Goal: Communication & Community: Answer question/provide support

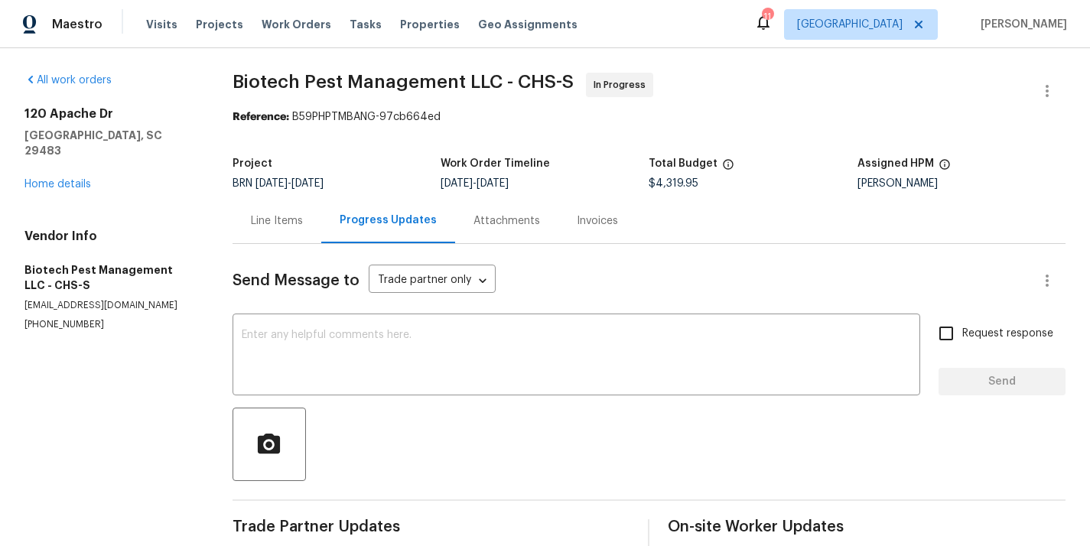
scroll to position [204, 0]
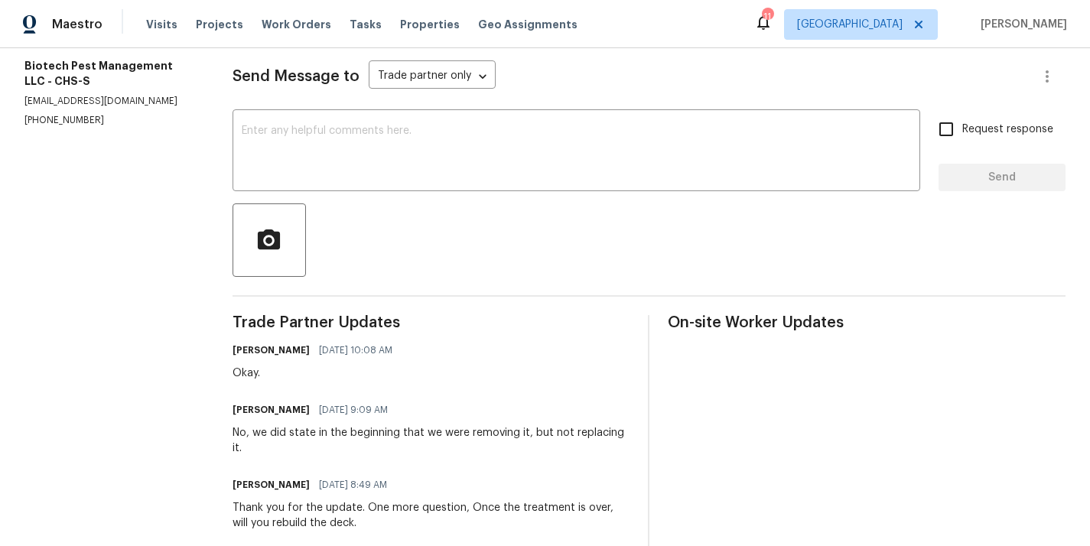
click at [254, 415] on h6 "[PERSON_NAME]" at bounding box center [271, 409] width 77 height 15
copy h6 "[PERSON_NAME]"
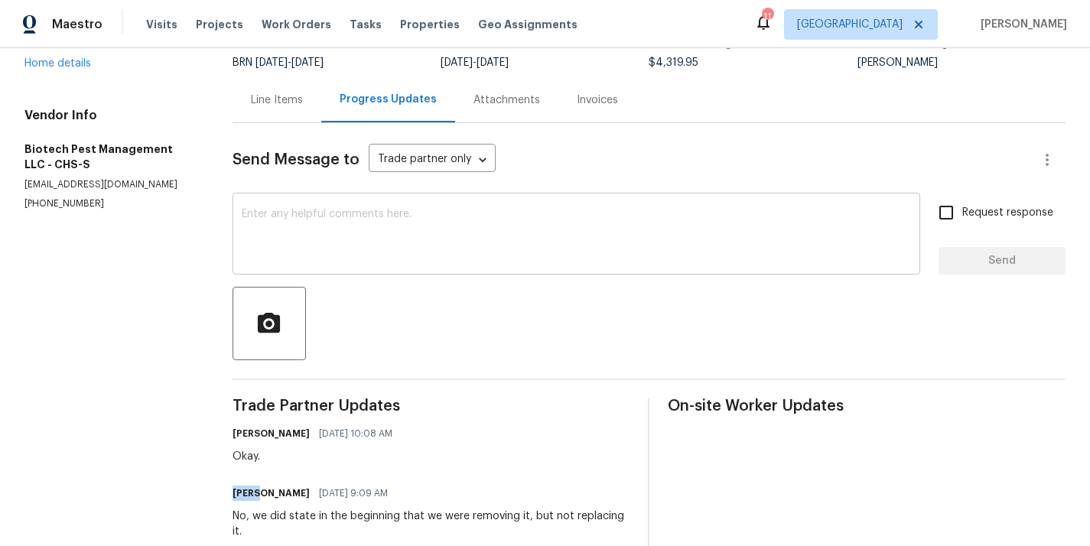
click at [295, 246] on textarea at bounding box center [576, 236] width 669 height 54
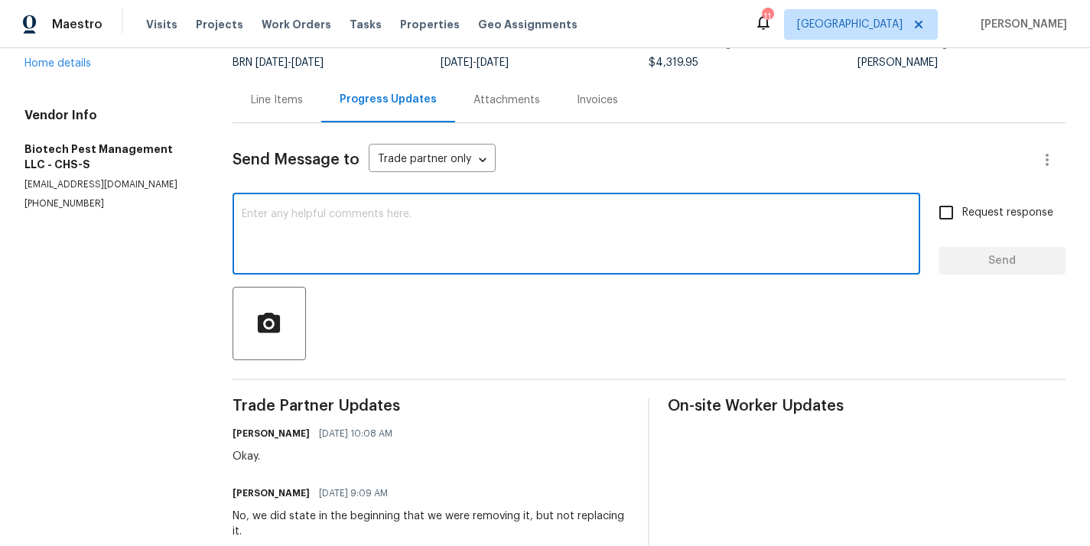
paste textarea "[PERSON_NAME]"
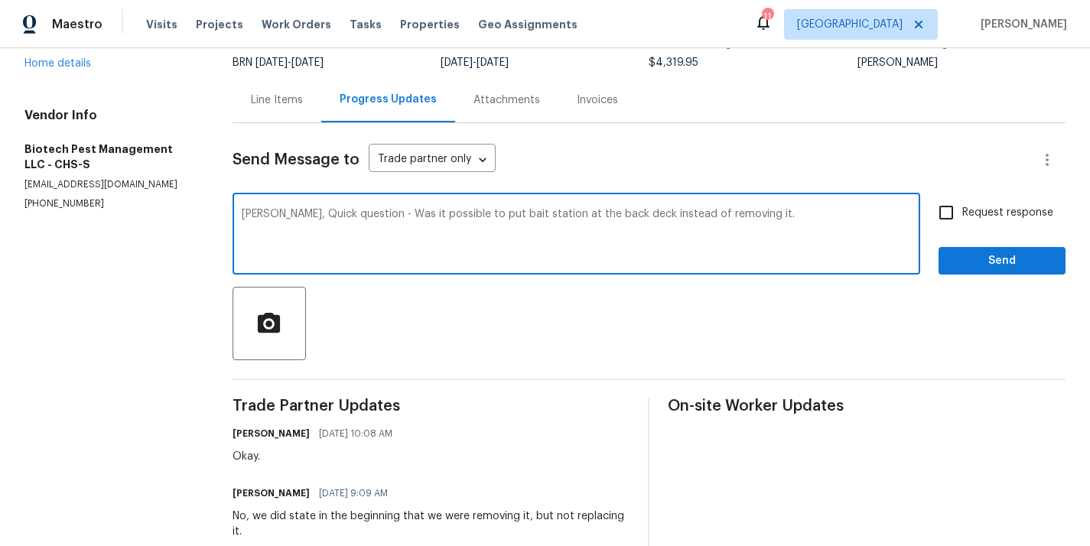
type textarea "[PERSON_NAME], Quick question - Was it possible to put bait station at the back…"
click at [942, 225] on input "Request response" at bounding box center [946, 213] width 32 height 32
checkbox input "true"
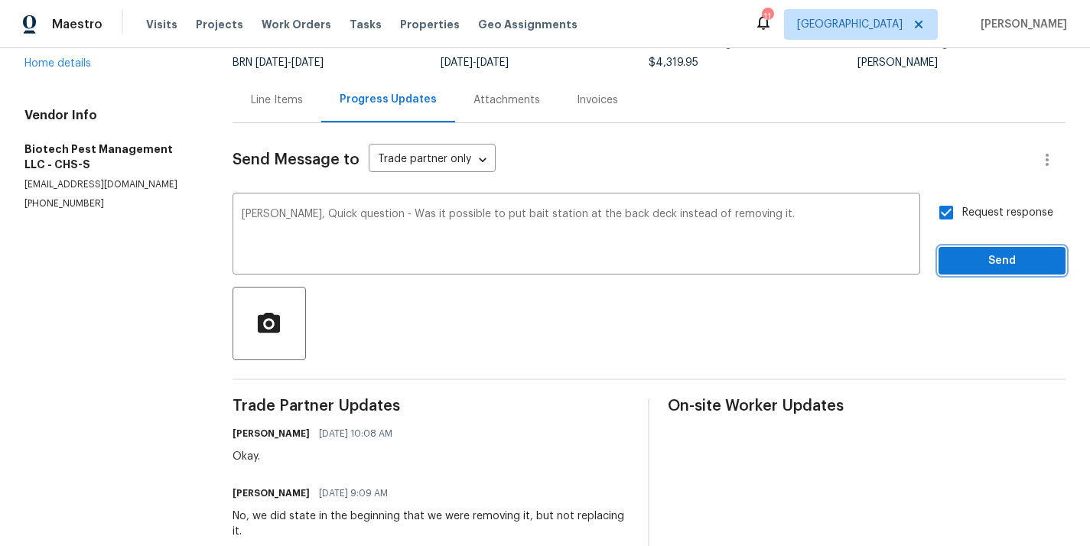
click at [983, 259] on span "Send" at bounding box center [1002, 261] width 102 height 19
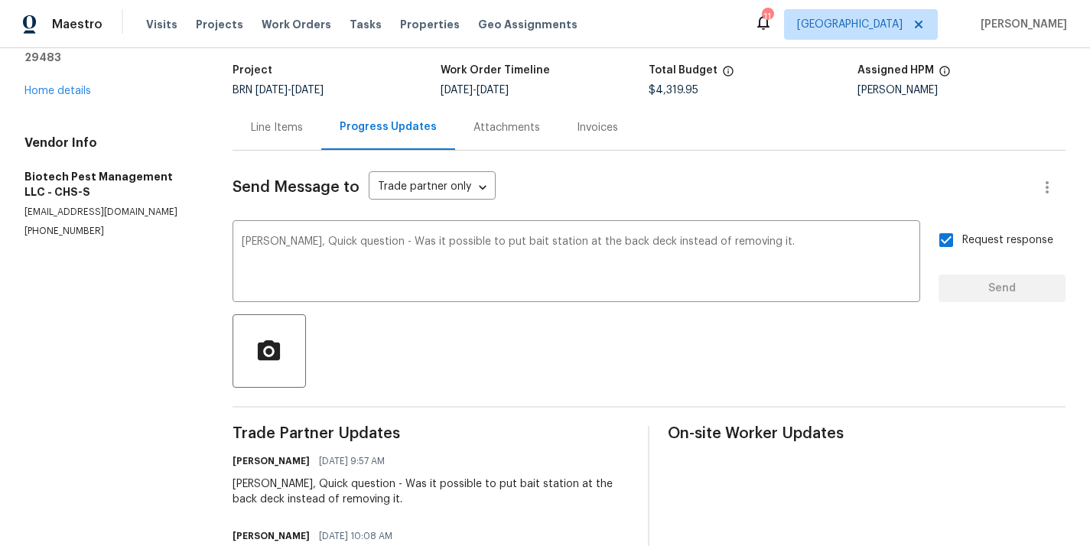
scroll to position [18, 0]
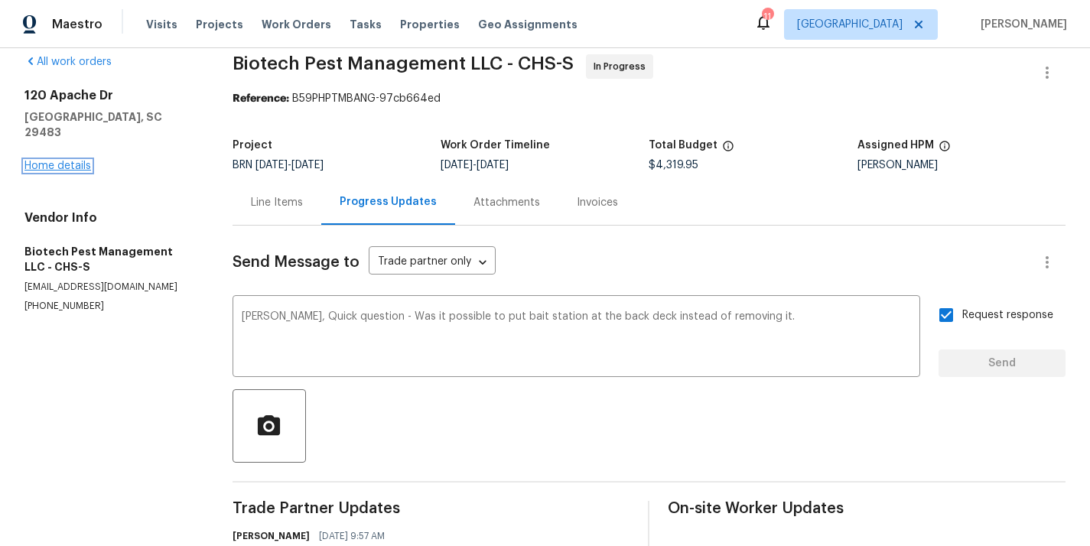
click at [66, 161] on link "Home details" at bounding box center [57, 166] width 67 height 11
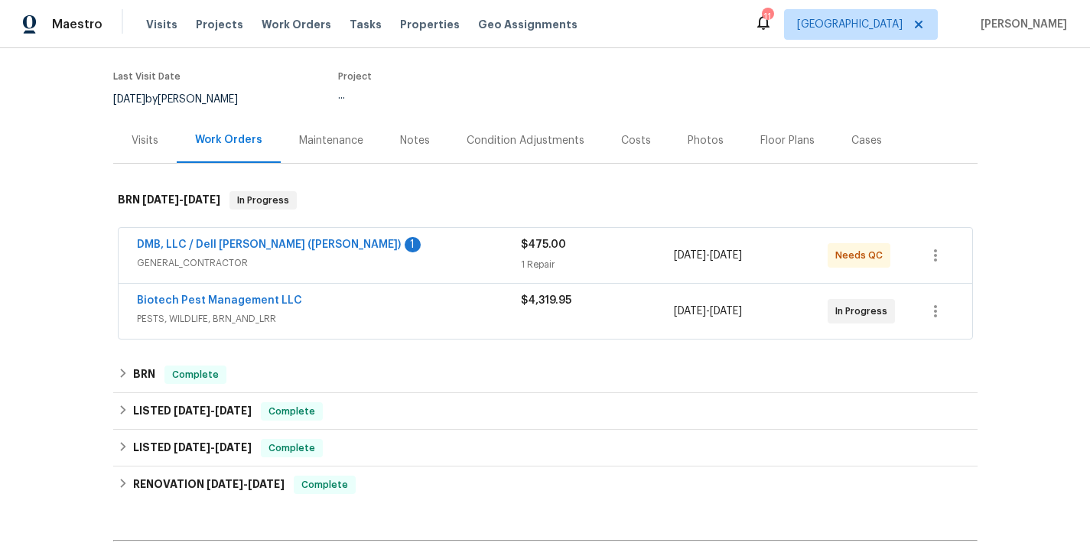
scroll to position [122, 0]
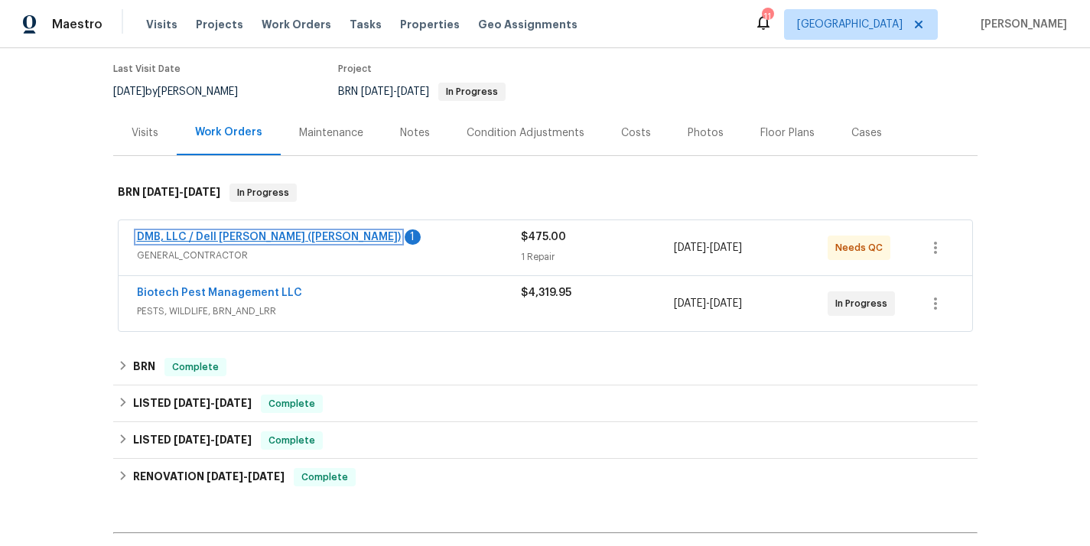
click at [239, 236] on link "DMB, LLC / Dell [PERSON_NAME] ([PERSON_NAME])" at bounding box center [269, 237] width 264 height 11
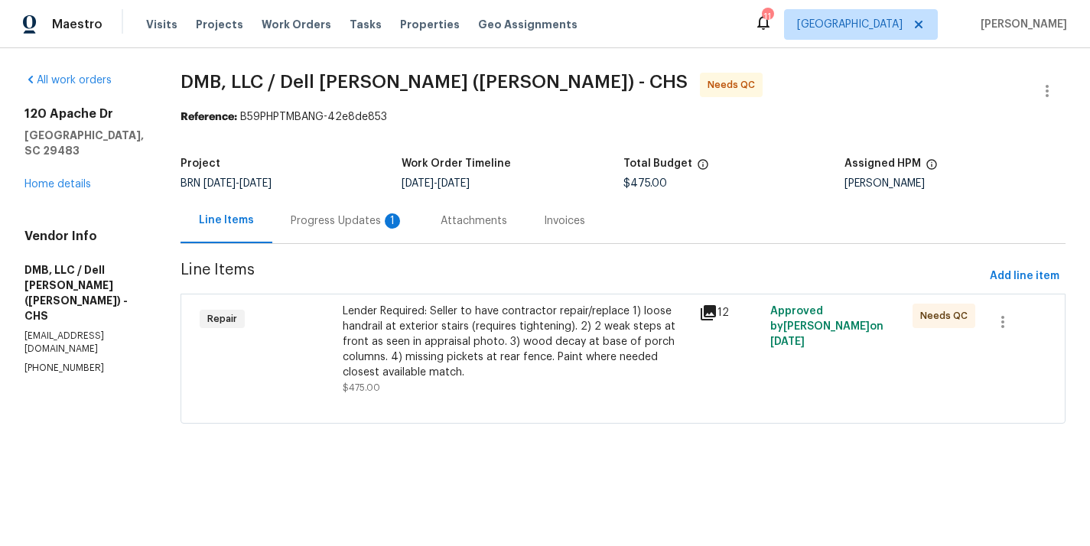
click at [324, 222] on div "Progress Updates 1" at bounding box center [347, 220] width 113 height 15
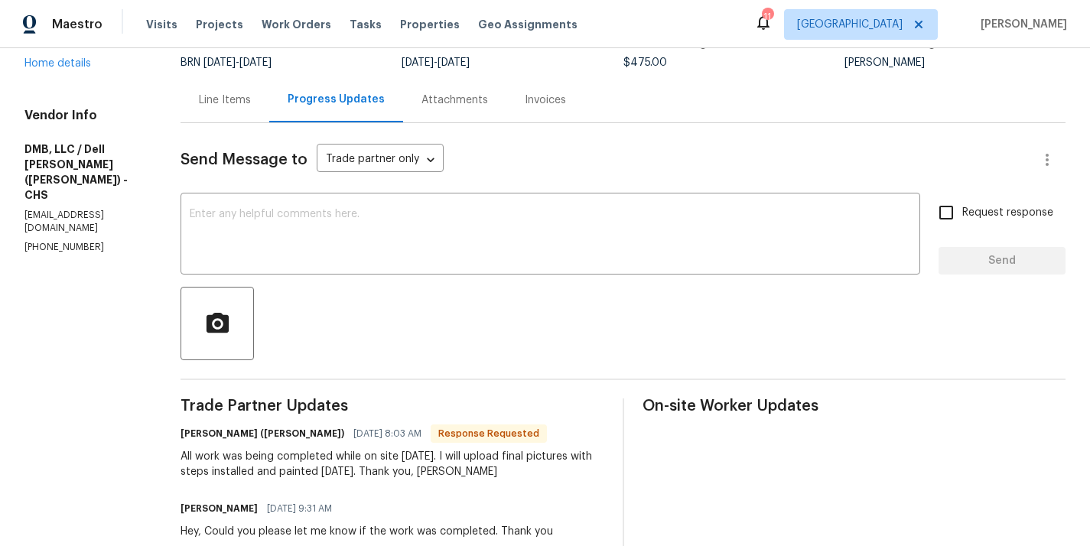
scroll to position [90, 0]
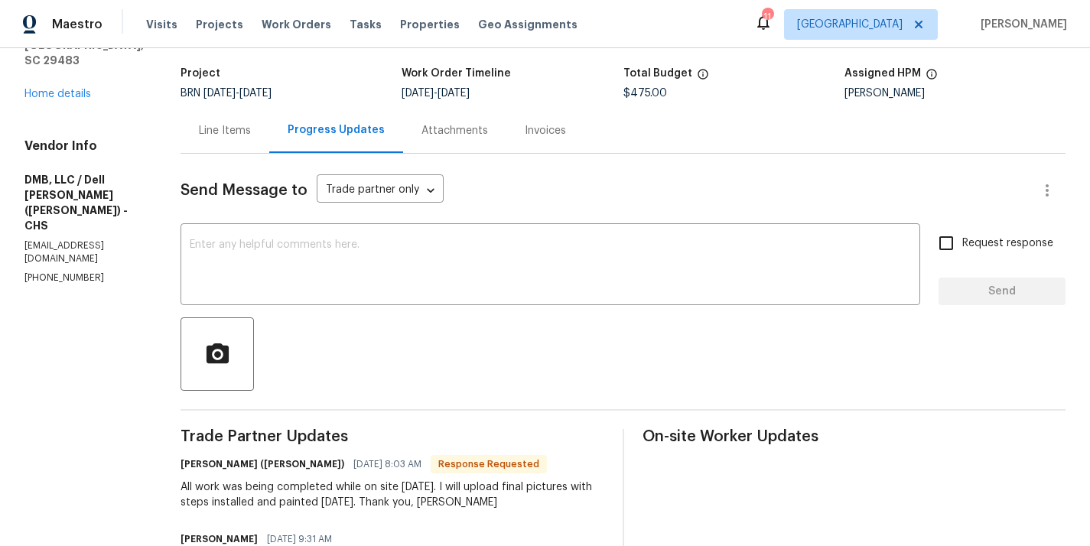
click at [238, 147] on div "Line Items" at bounding box center [225, 130] width 89 height 45
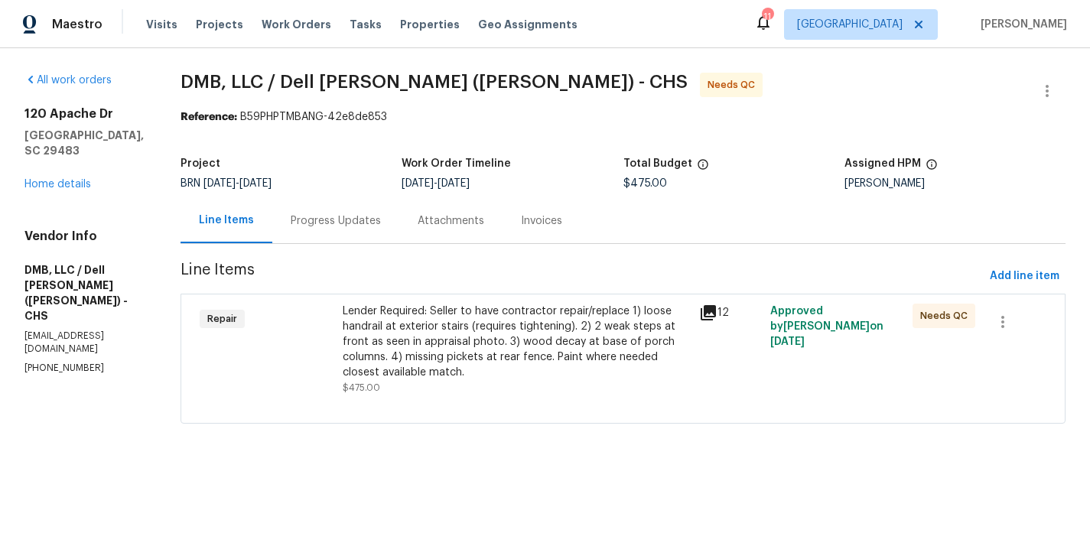
click at [358, 311] on div "Lender Required: Seller to have contractor repair/replace 1) loose handrail at …" at bounding box center [516, 342] width 347 height 76
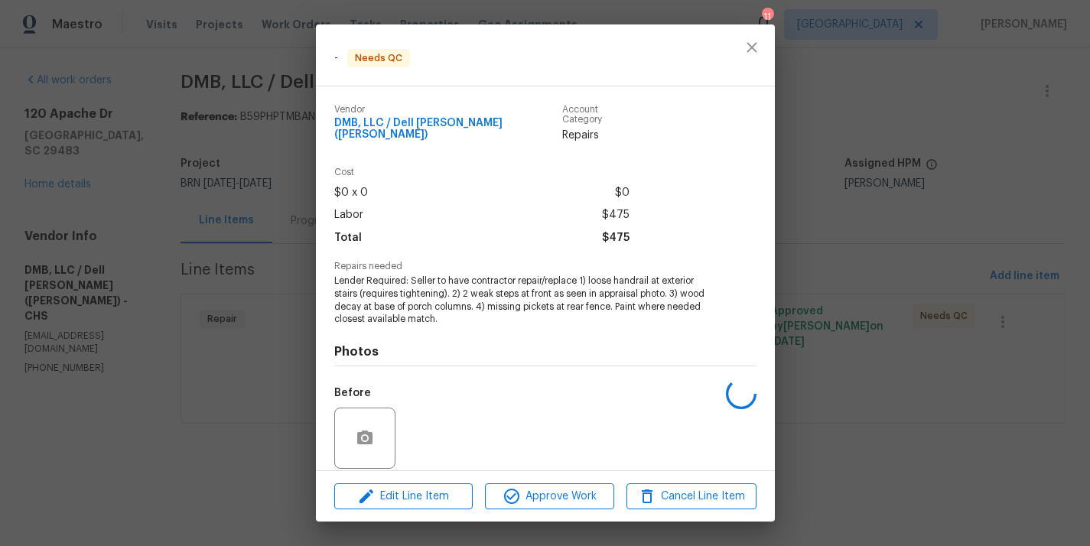
scroll to position [103, 0]
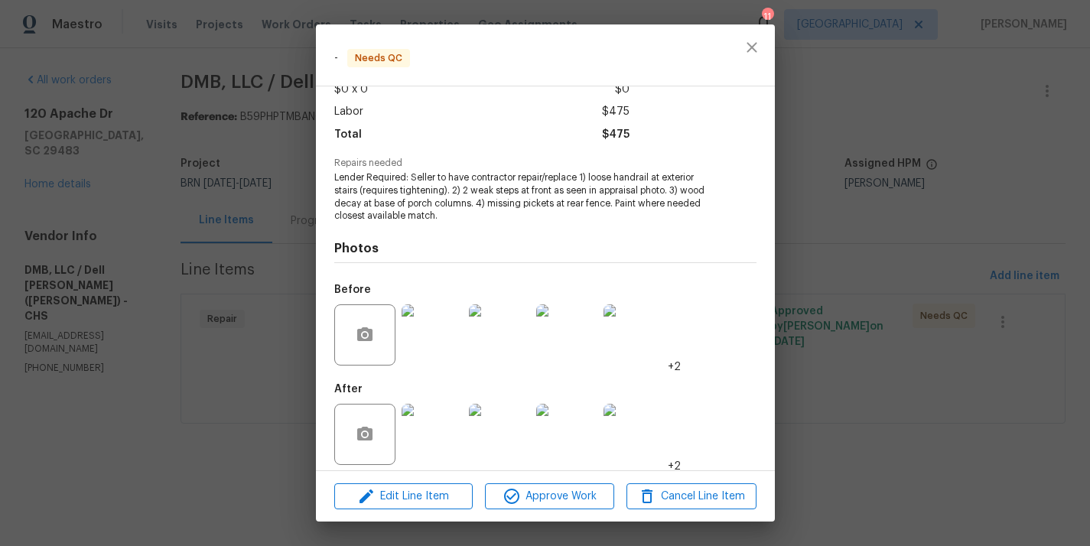
click at [419, 322] on img at bounding box center [432, 334] width 61 height 61
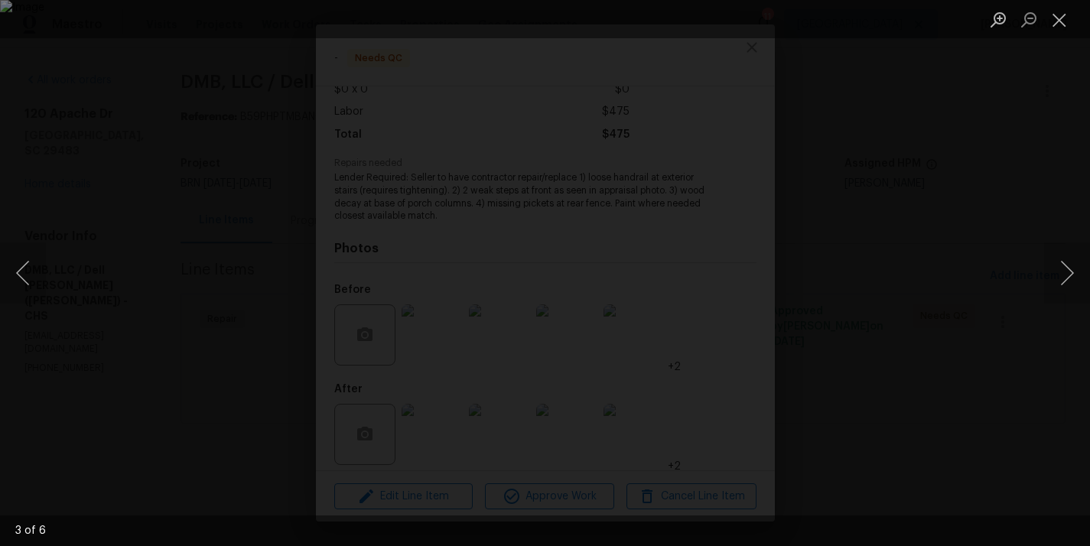
click at [226, 291] on div "Lightbox" at bounding box center [545, 273] width 1090 height 546
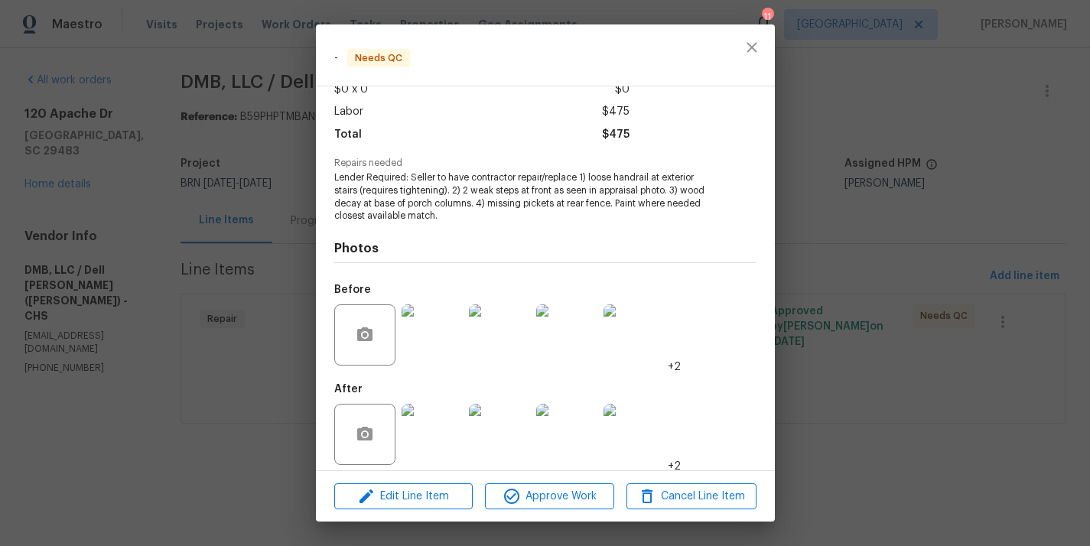
click at [422, 431] on img at bounding box center [432, 434] width 61 height 61
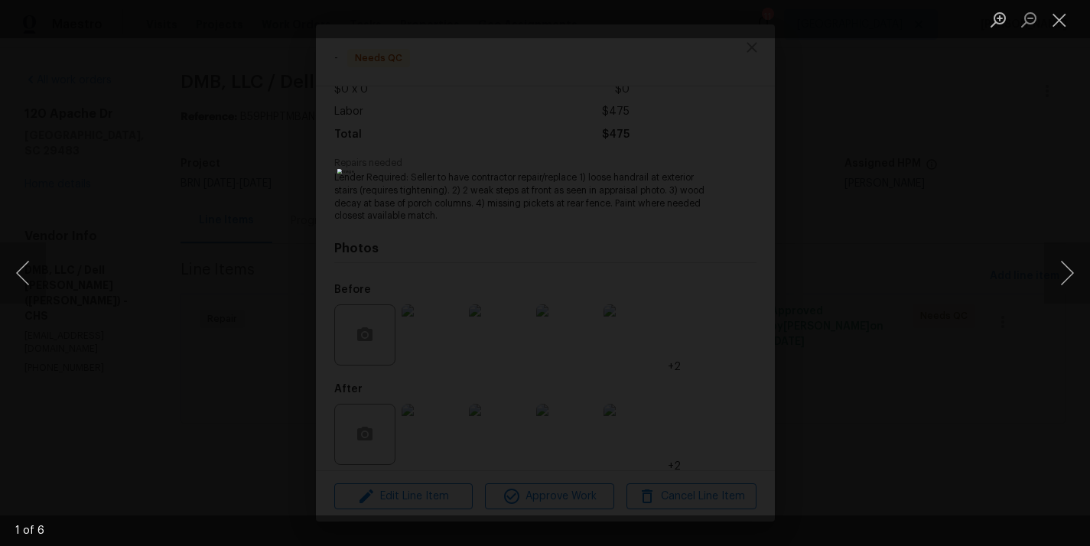
click at [268, 328] on div "Lightbox" at bounding box center [545, 273] width 1090 height 546
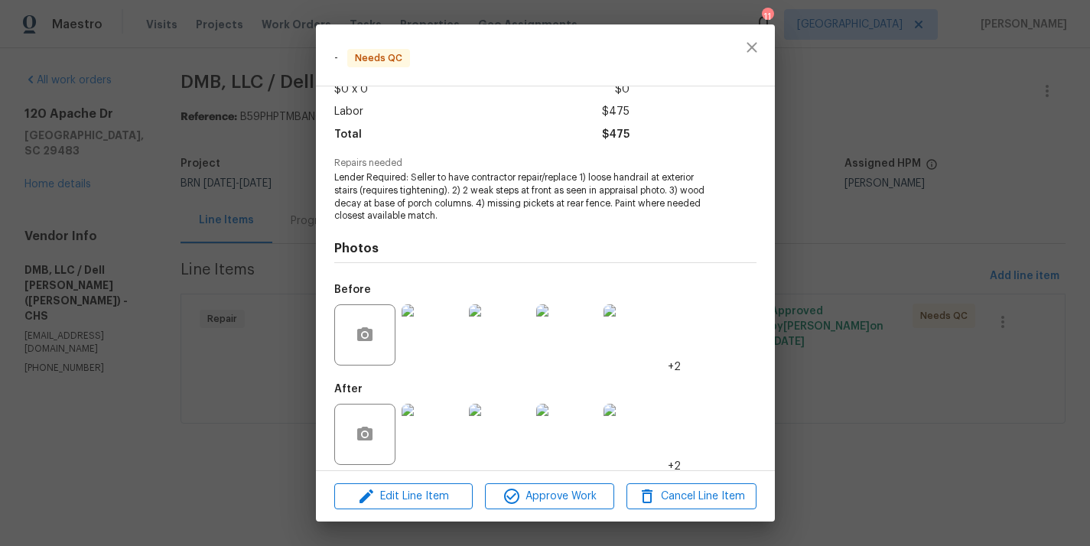
click at [417, 321] on img at bounding box center [432, 334] width 61 height 61
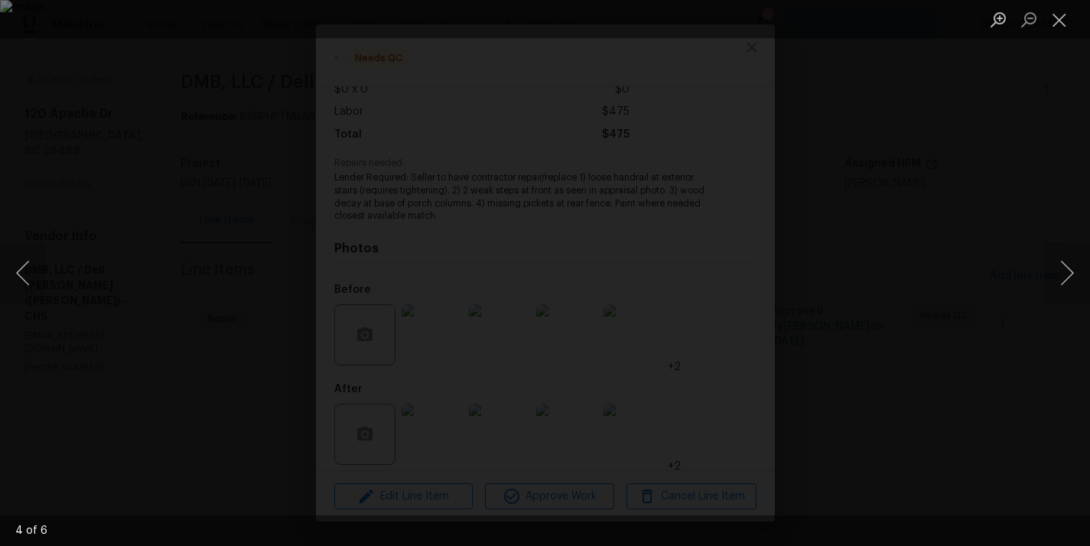
click at [236, 330] on div "Lightbox" at bounding box center [545, 273] width 1090 height 546
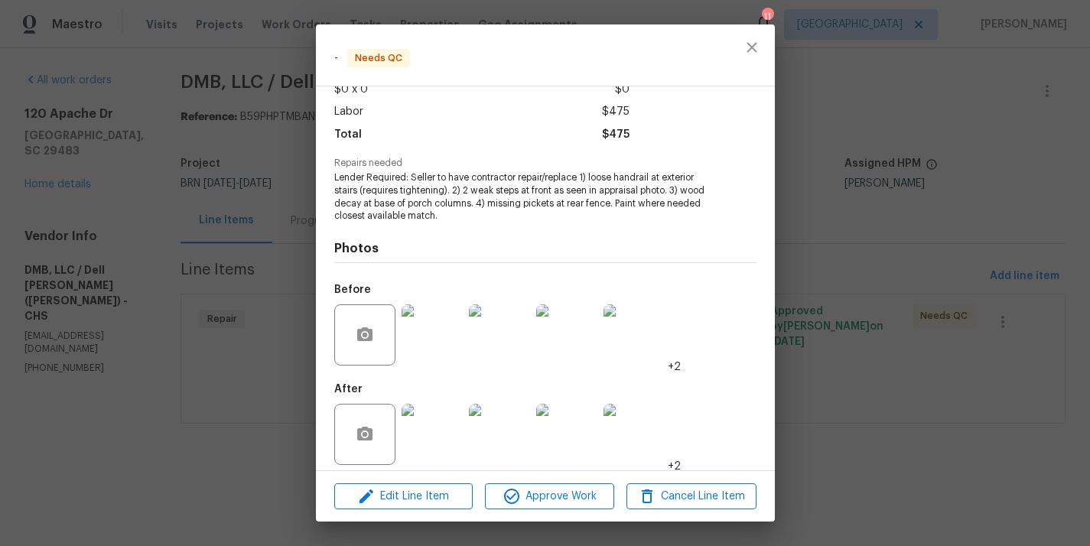
click at [434, 428] on img at bounding box center [432, 434] width 61 height 61
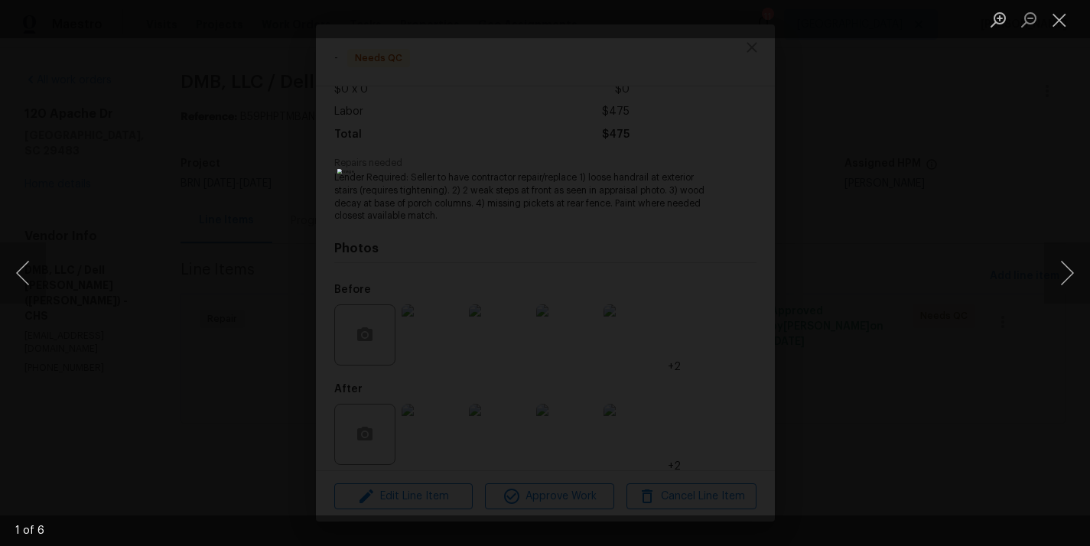
click at [295, 344] on div "Lightbox" at bounding box center [545, 273] width 1090 height 546
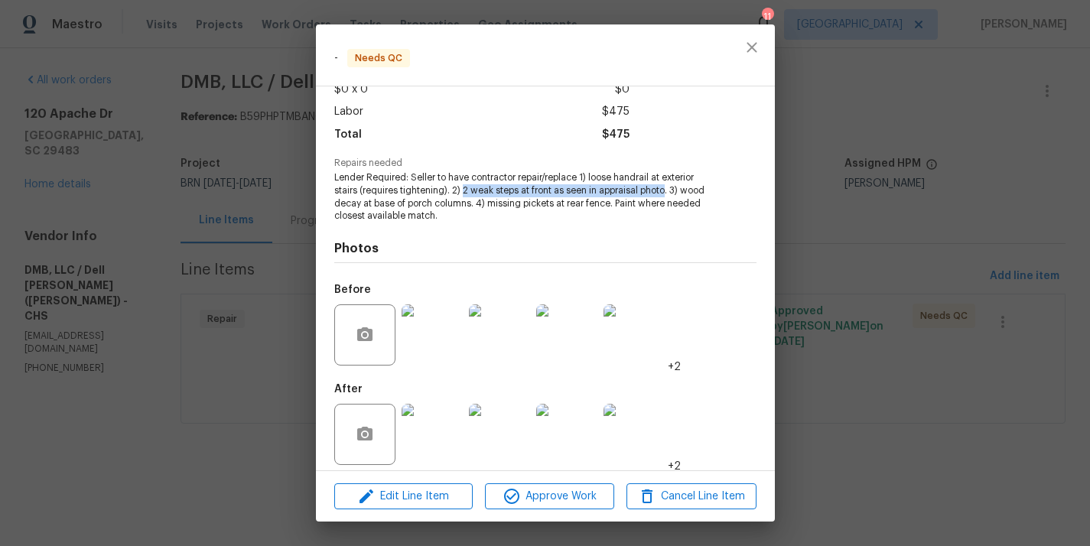
drag, startPoint x: 461, startPoint y: 181, endPoint x: 665, endPoint y: 180, distance: 203.5
click at [665, 180] on span "Lender Required: Seller to have contractor repair/replace 1) loose handrail at …" at bounding box center [524, 196] width 380 height 51
copy span "2 weak steps at front as seen in appraisal photo"
click at [304, 191] on div "- Needs QC Vendor DMB, LLC / [PERSON_NAME] ([PERSON_NAME]) Account Category Rep…" at bounding box center [545, 273] width 1090 height 546
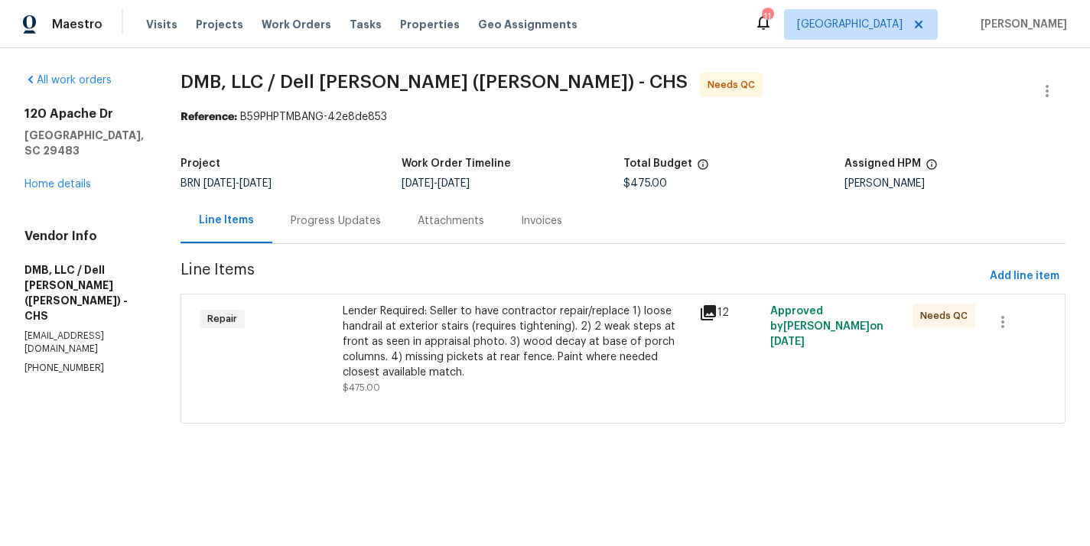
click at [311, 220] on div "Progress Updates" at bounding box center [336, 220] width 90 height 15
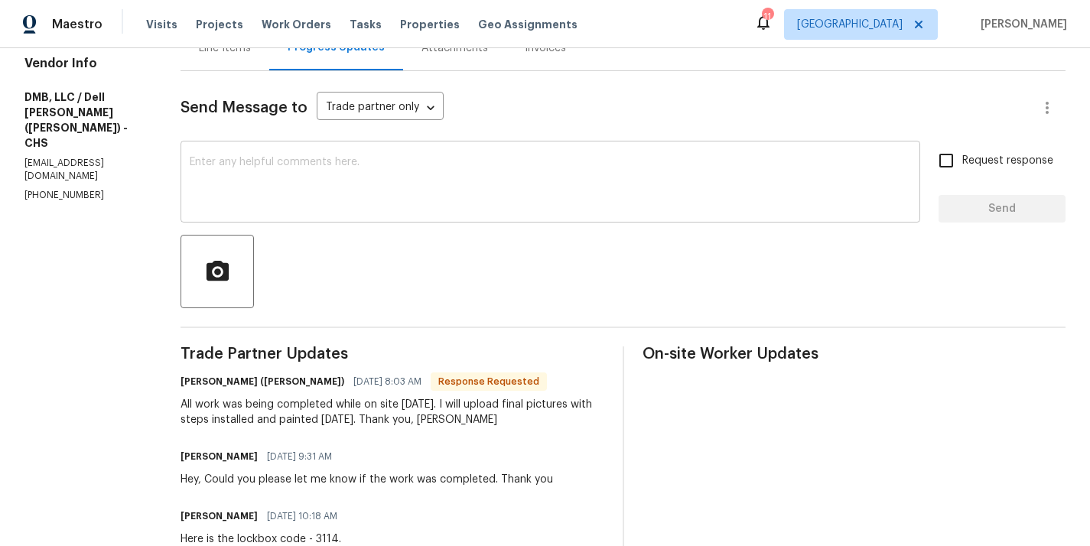
scroll to position [175, 0]
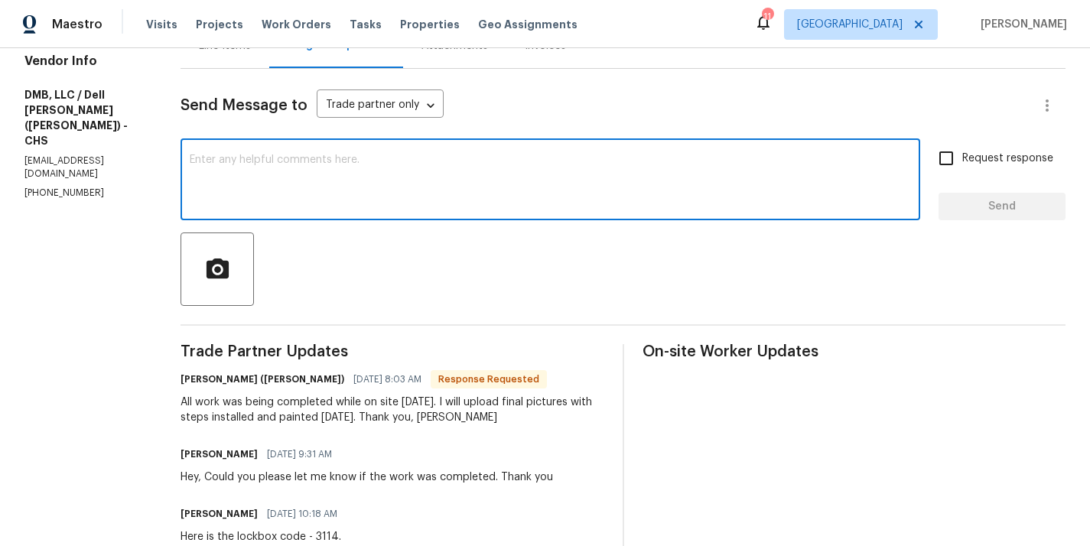
click at [259, 194] on textarea at bounding box center [550, 182] width 721 height 54
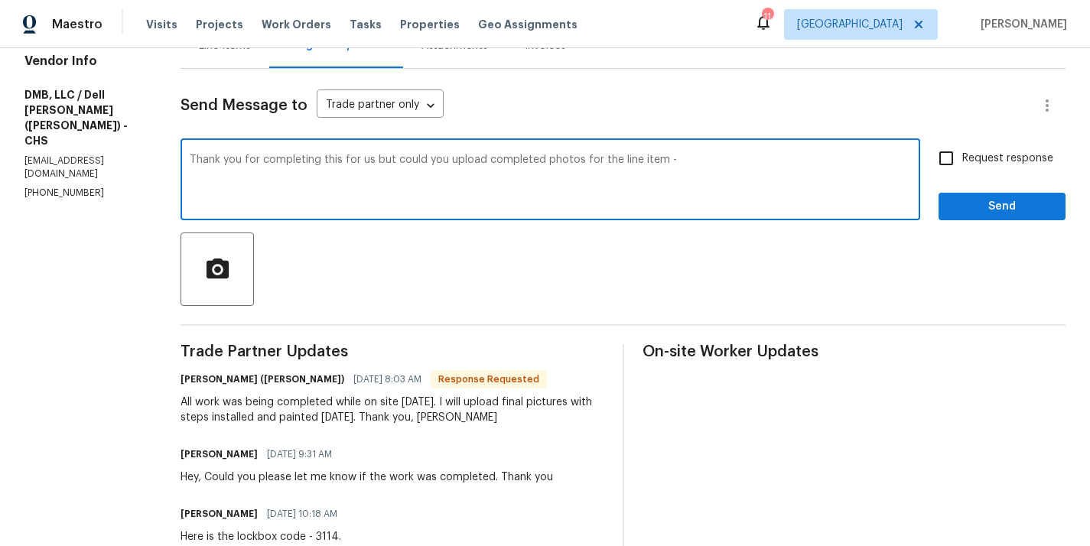
paste textarea "2 weak steps at front as seen in appraisal photo"
type textarea "Thank you for completing this for us but could you upload completed photos for …"
click at [941, 172] on input "Request response" at bounding box center [946, 158] width 32 height 32
checkbox input "true"
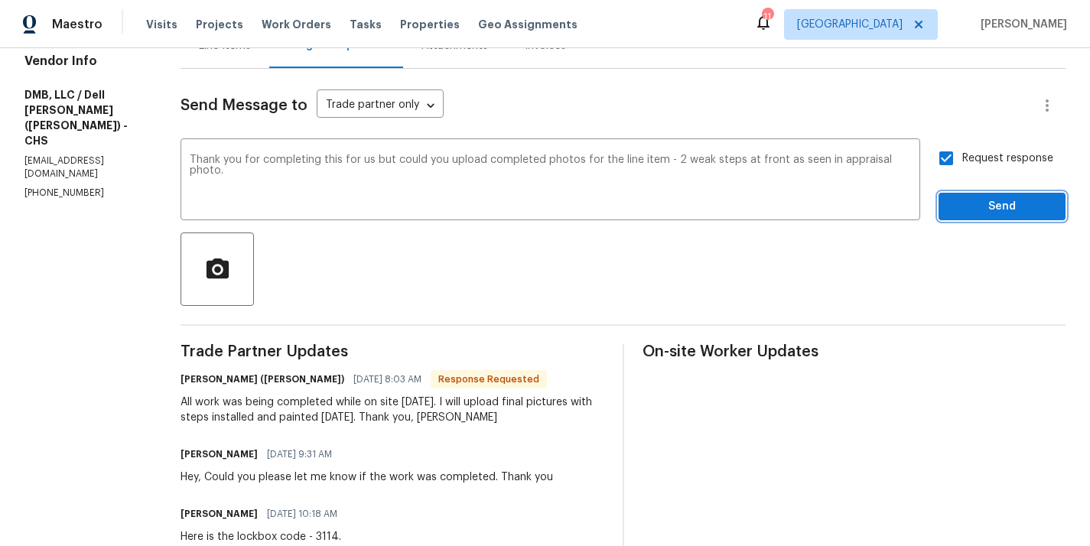
click at [986, 196] on button "Send" at bounding box center [1002, 207] width 127 height 28
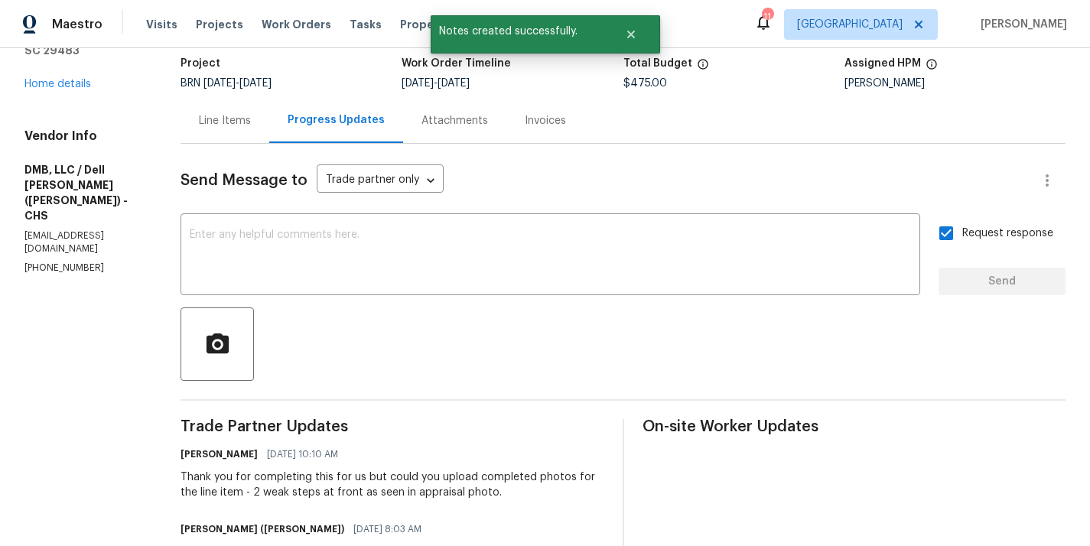
scroll to position [94, 0]
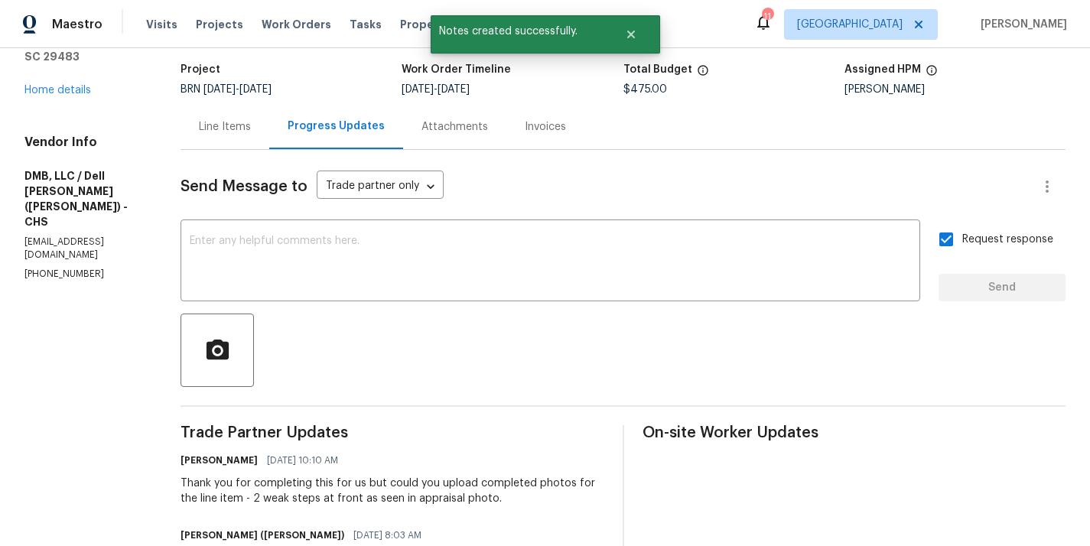
click at [224, 124] on div "Line Items" at bounding box center [225, 126] width 52 height 15
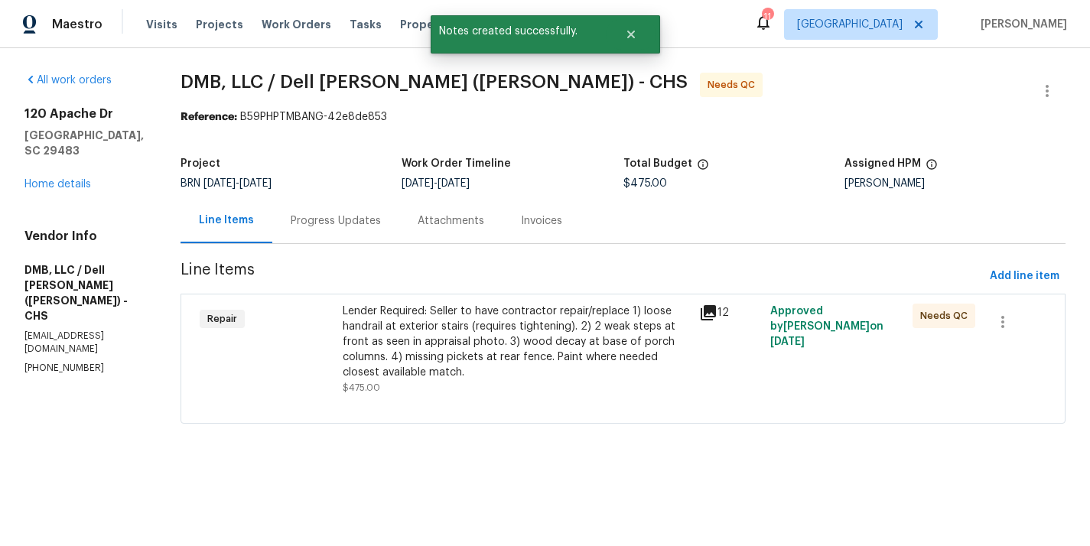
click at [307, 350] on div "Repair" at bounding box center [266, 349] width 143 height 101
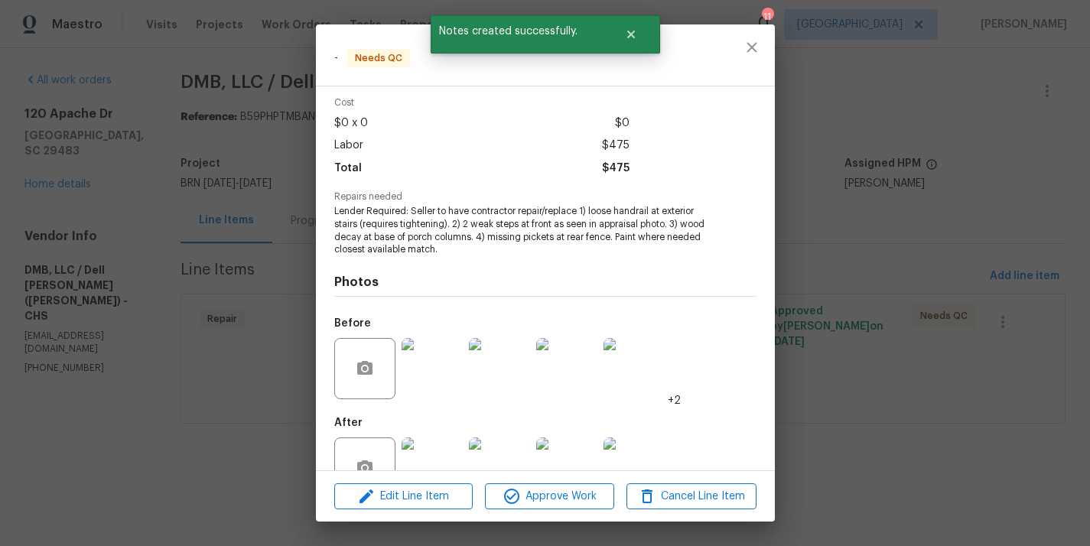
scroll to position [103, 0]
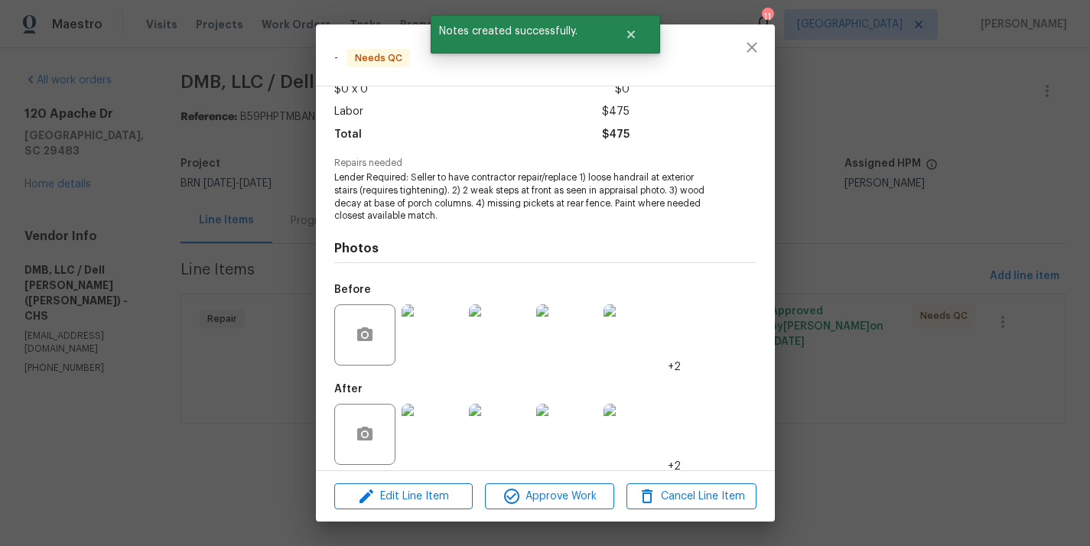
click at [435, 337] on img at bounding box center [432, 334] width 61 height 61
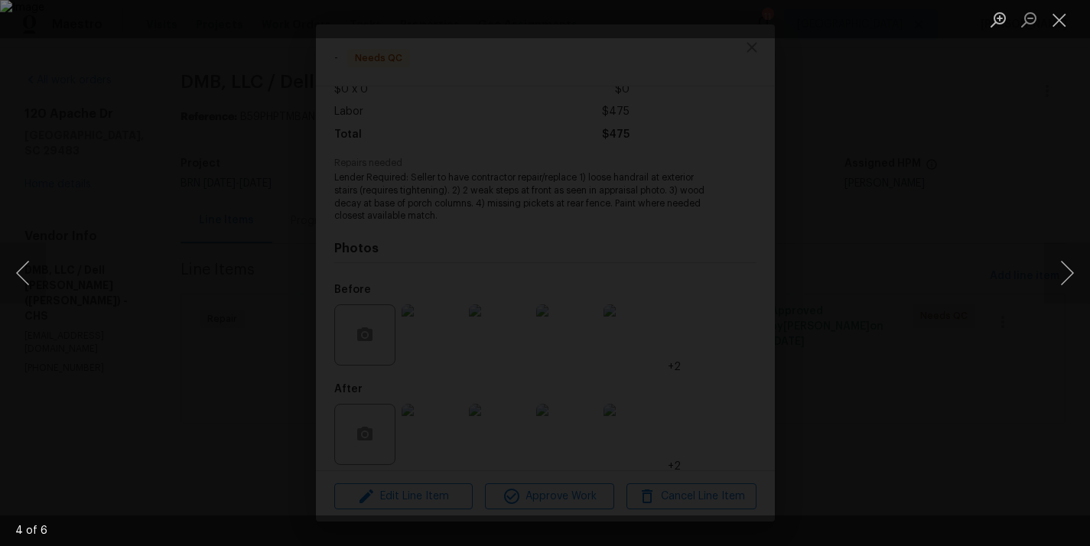
click at [207, 360] on div "Lightbox" at bounding box center [545, 273] width 1090 height 546
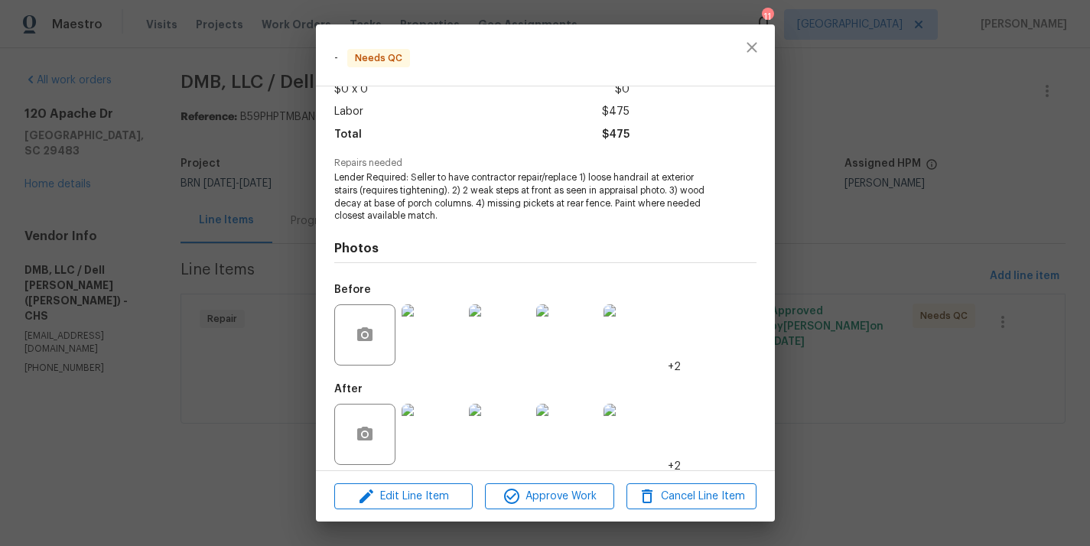
click at [207, 360] on div "Lightbox" at bounding box center [545, 273] width 1090 height 546
click at [207, 360] on div "- Needs QC Vendor DMB, LLC / [PERSON_NAME] ([PERSON_NAME]) Account Category Rep…" at bounding box center [545, 273] width 1090 height 546
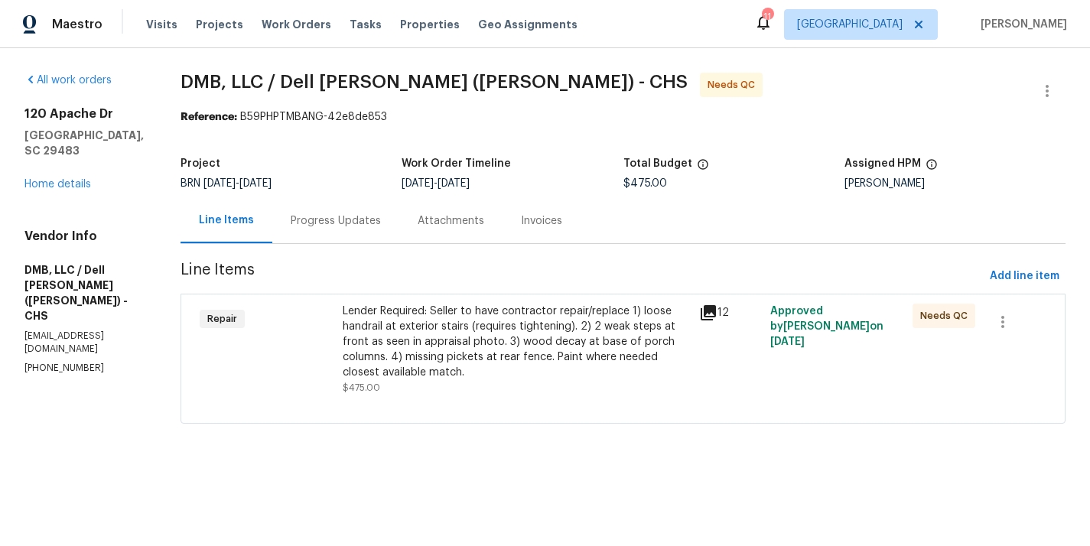
click at [330, 236] on div "Progress Updates" at bounding box center [335, 220] width 127 height 45
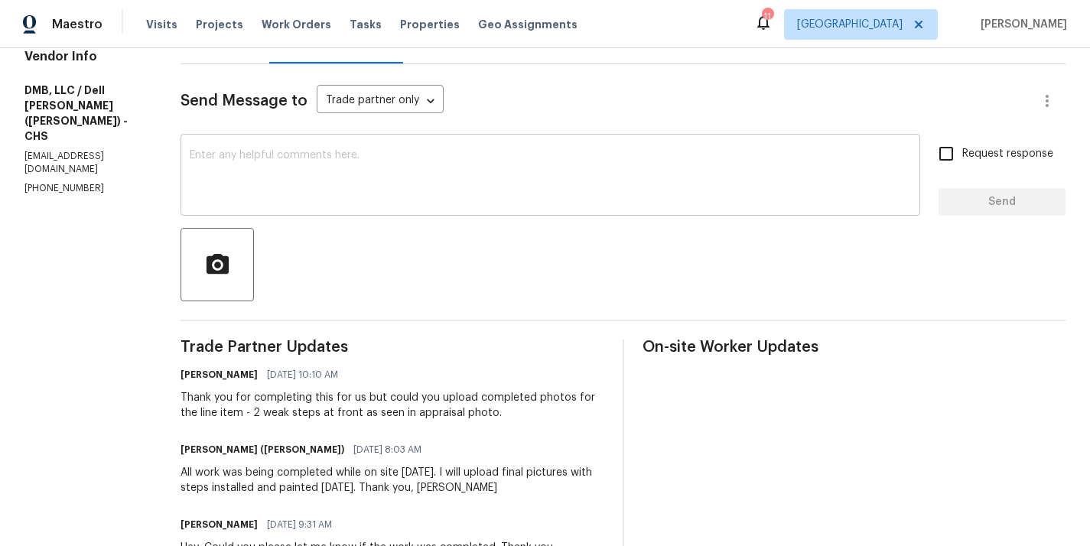
scroll to position [212, 0]
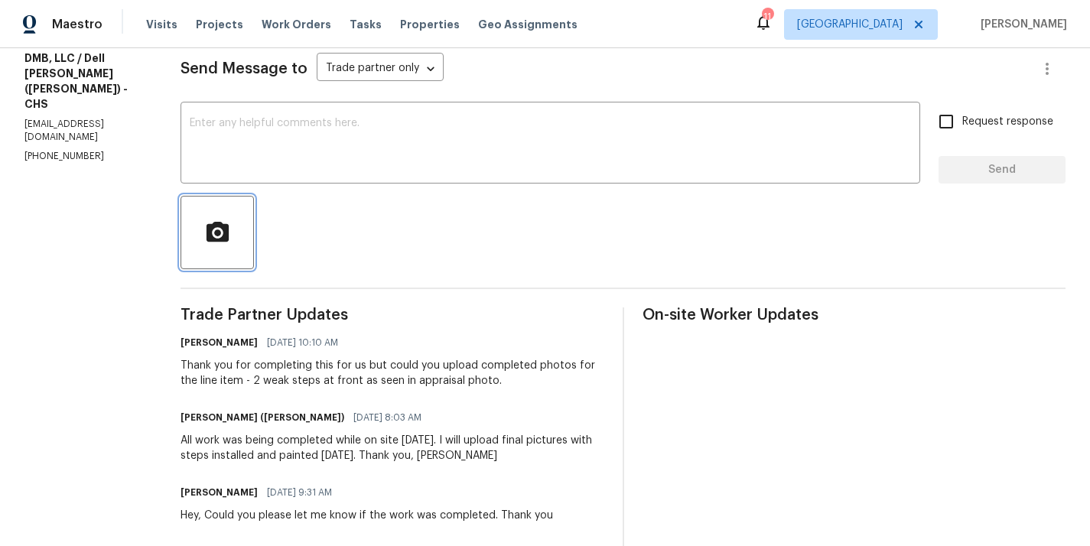
click at [228, 264] on button "button" at bounding box center [217, 232] width 73 height 73
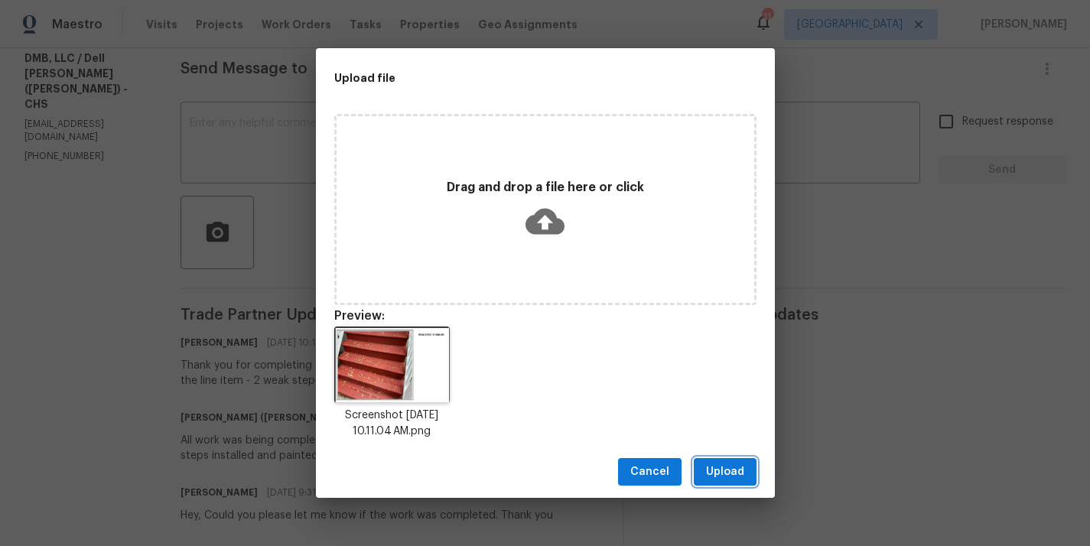
click at [727, 471] on span "Upload" at bounding box center [725, 472] width 38 height 19
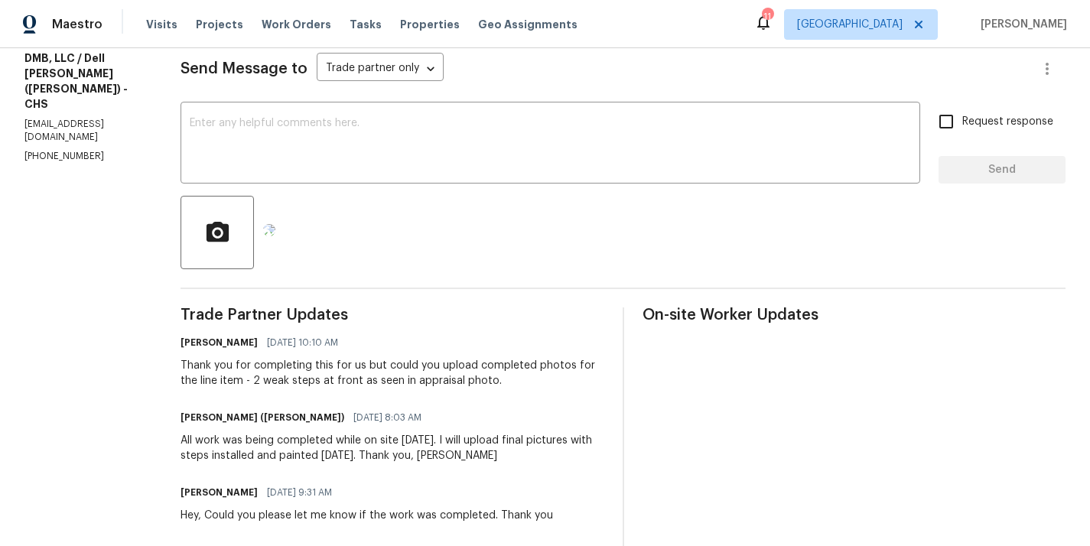
click at [369, 269] on div at bounding box center [623, 232] width 885 height 73
click at [947, 118] on input "Request response" at bounding box center [946, 122] width 32 height 32
checkbox input "true"
click at [709, 130] on textarea at bounding box center [550, 145] width 721 height 54
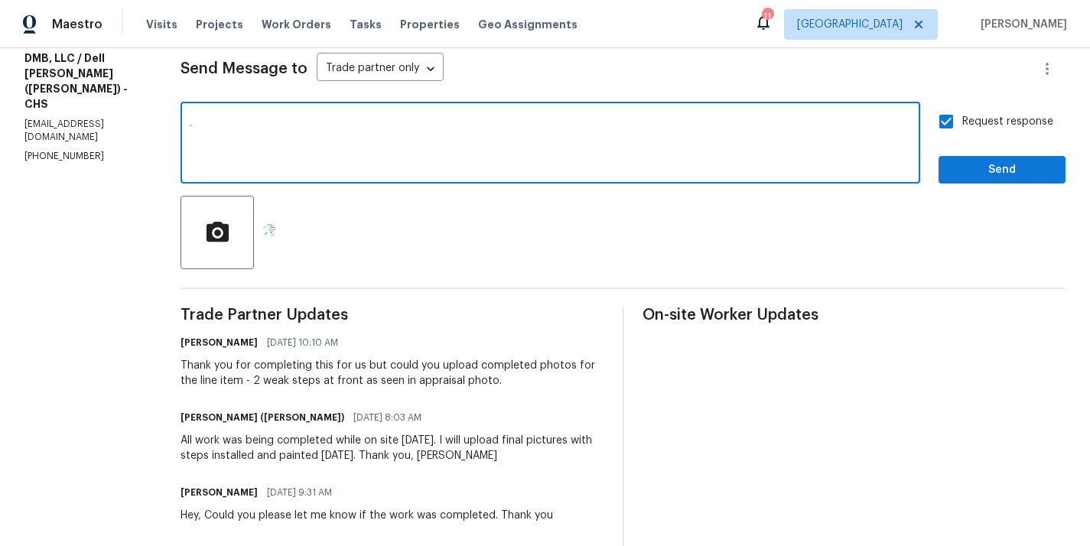
type textarea "."
click at [1002, 183] on button "Send" at bounding box center [1002, 170] width 127 height 28
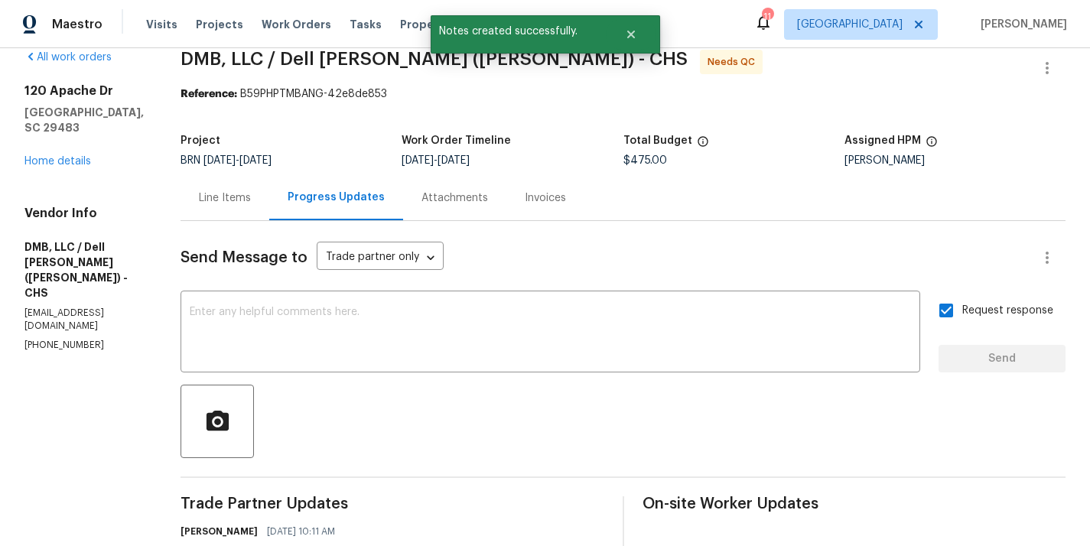
scroll to position [0, 0]
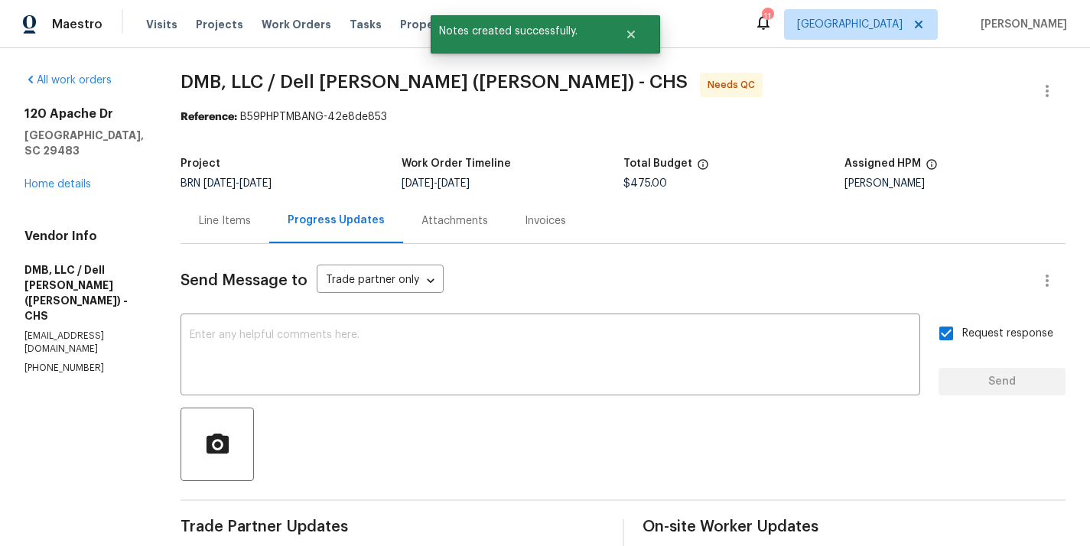
click at [201, 219] on div "Line Items" at bounding box center [225, 220] width 52 height 15
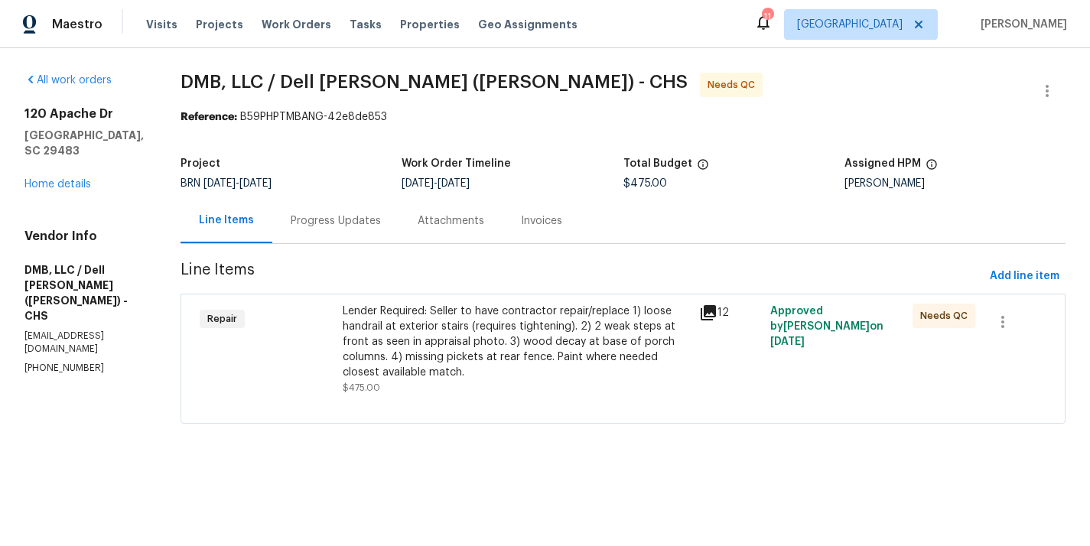
click at [310, 222] on div "Progress Updates" at bounding box center [336, 220] width 90 height 15
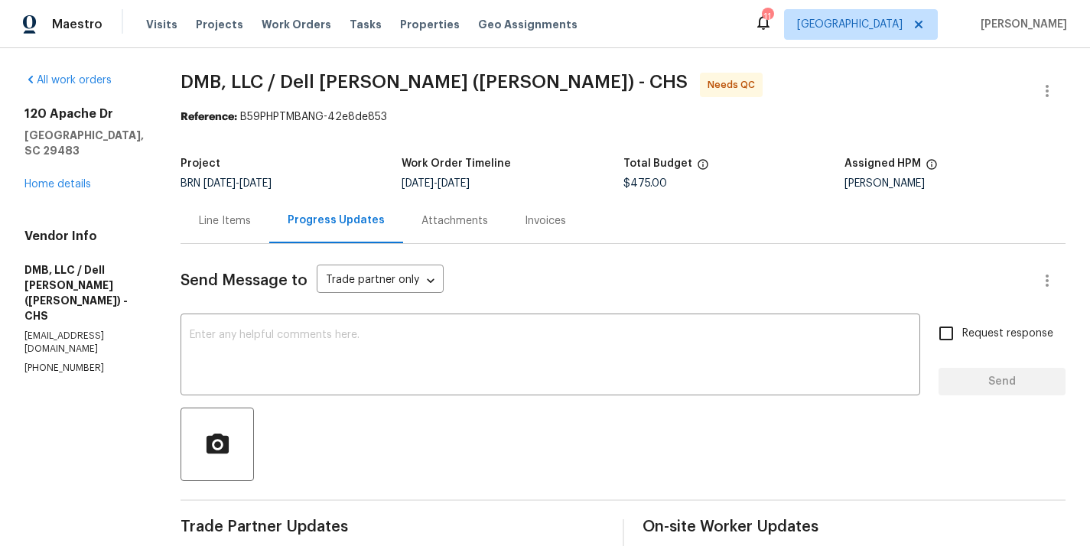
click at [80, 178] on div "[STREET_ADDRESS][PERSON_NAME] Home details" at bounding box center [83, 149] width 119 height 86
click at [60, 184] on link "Home details" at bounding box center [57, 184] width 67 height 11
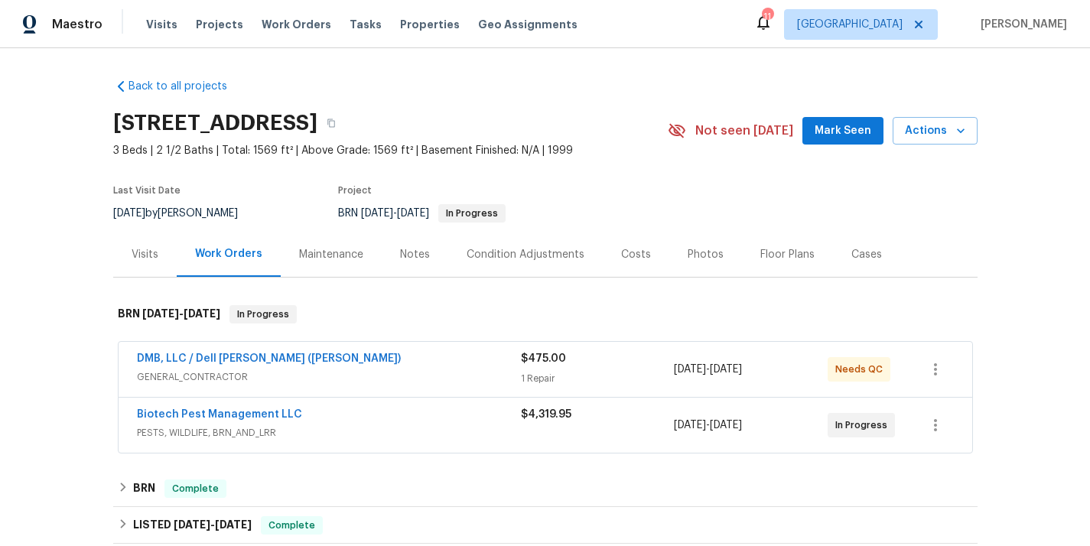
click at [237, 408] on span "Biotech Pest Management LLC" at bounding box center [219, 414] width 165 height 15
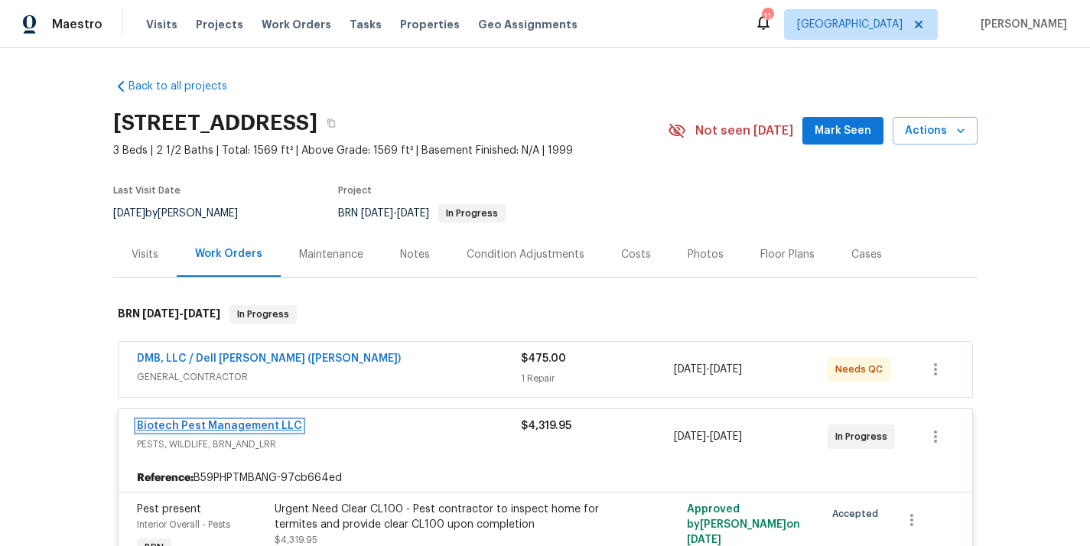
click at [236, 424] on link "Biotech Pest Management LLC" at bounding box center [219, 426] width 165 height 11
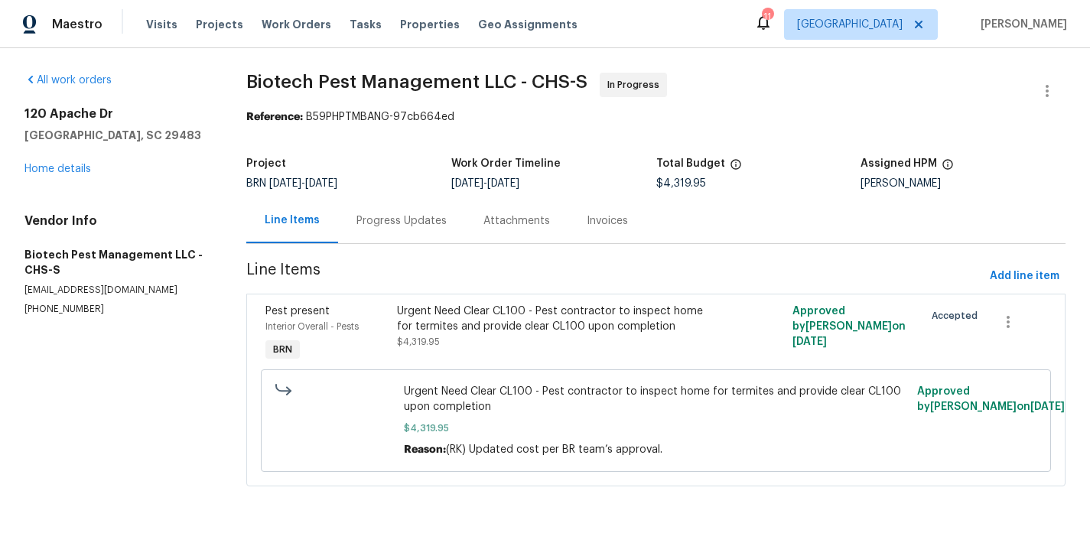
click at [382, 235] on div "Progress Updates" at bounding box center [401, 220] width 127 height 45
